Goal: Task Accomplishment & Management: Use online tool/utility

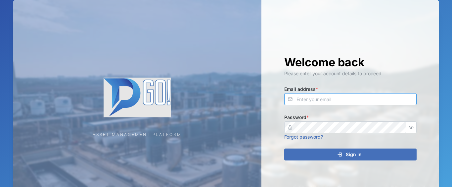
click at [303, 97] on input "Email address *" at bounding box center [350, 99] width 132 height 12
type input "[EMAIL_ADDRESS][DOMAIN_NAME]"
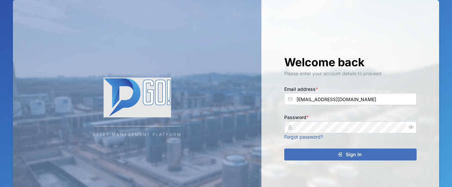
click at [336, 156] on div "Sign In" at bounding box center [350, 154] width 122 height 11
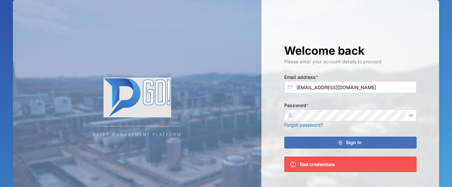
click at [411, 118] on button "button" at bounding box center [411, 115] width 9 height 9
click at [414, 114] on button "button" at bounding box center [411, 115] width 9 height 9
click at [399, 142] on div "Sign In" at bounding box center [350, 142] width 122 height 11
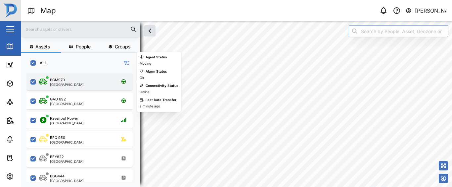
click at [74, 87] on div "BGM970 [GEOGRAPHIC_DATA]" at bounding box center [79, 81] width 106 height 17
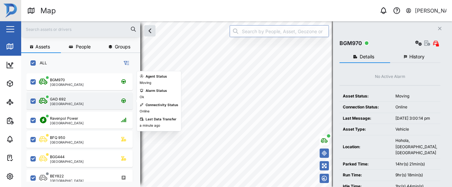
click at [88, 104] on div "GAD 692 [GEOGRAPHIC_DATA]" at bounding box center [84, 100] width 90 height 9
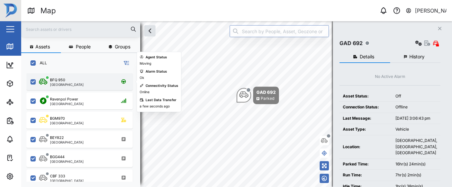
click at [91, 87] on div "BFQ 950 [GEOGRAPHIC_DATA]" at bounding box center [79, 81] width 106 height 17
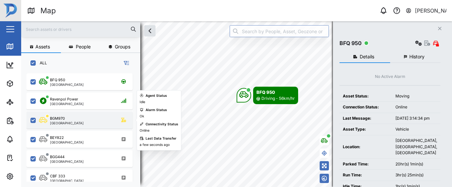
click at [96, 122] on div "BGM970 [GEOGRAPHIC_DATA]" at bounding box center [84, 120] width 90 height 9
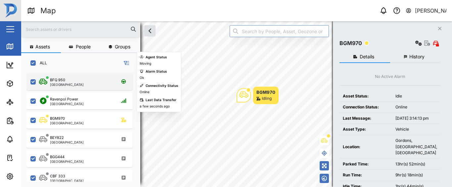
click at [83, 86] on div "BFQ 950 [GEOGRAPHIC_DATA]" at bounding box center [79, 81] width 106 height 17
